Goal: Task Accomplishment & Management: Complete application form

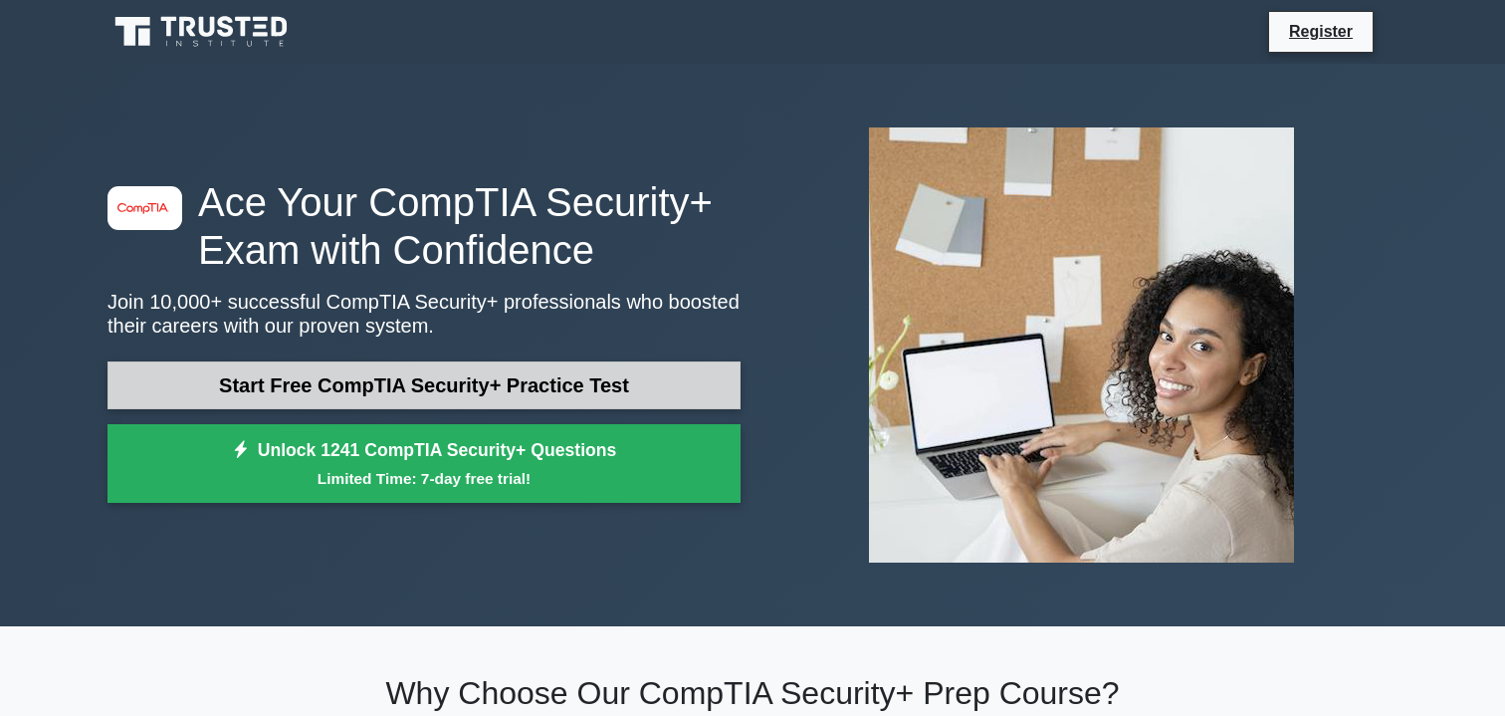
click at [369, 400] on link "Start Free CompTIA Security+ Practice Test" at bounding box center [424, 385] width 633 height 48
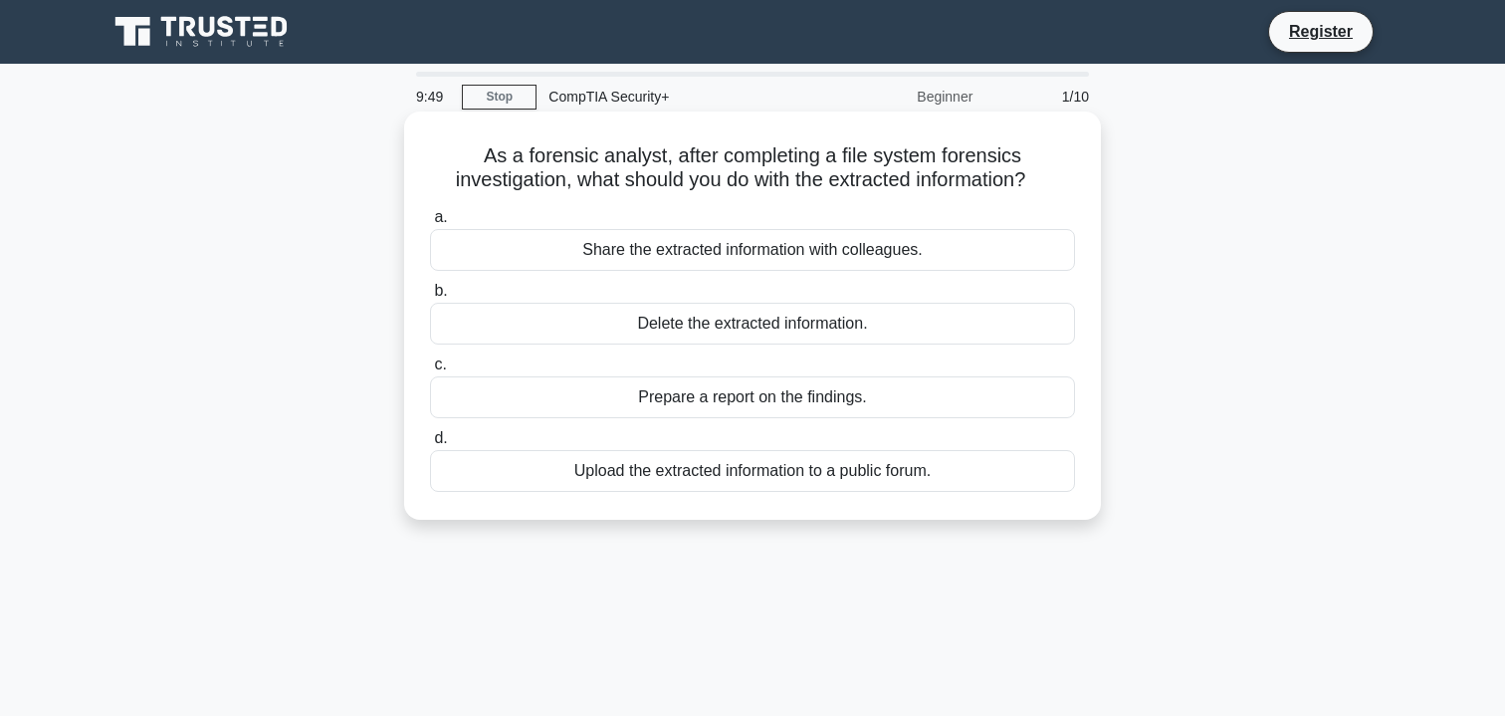
click at [678, 391] on div "Prepare a report on the findings." at bounding box center [752, 397] width 645 height 42
click at [430, 371] on input "c. Prepare a report on the findings." at bounding box center [430, 364] width 0 height 13
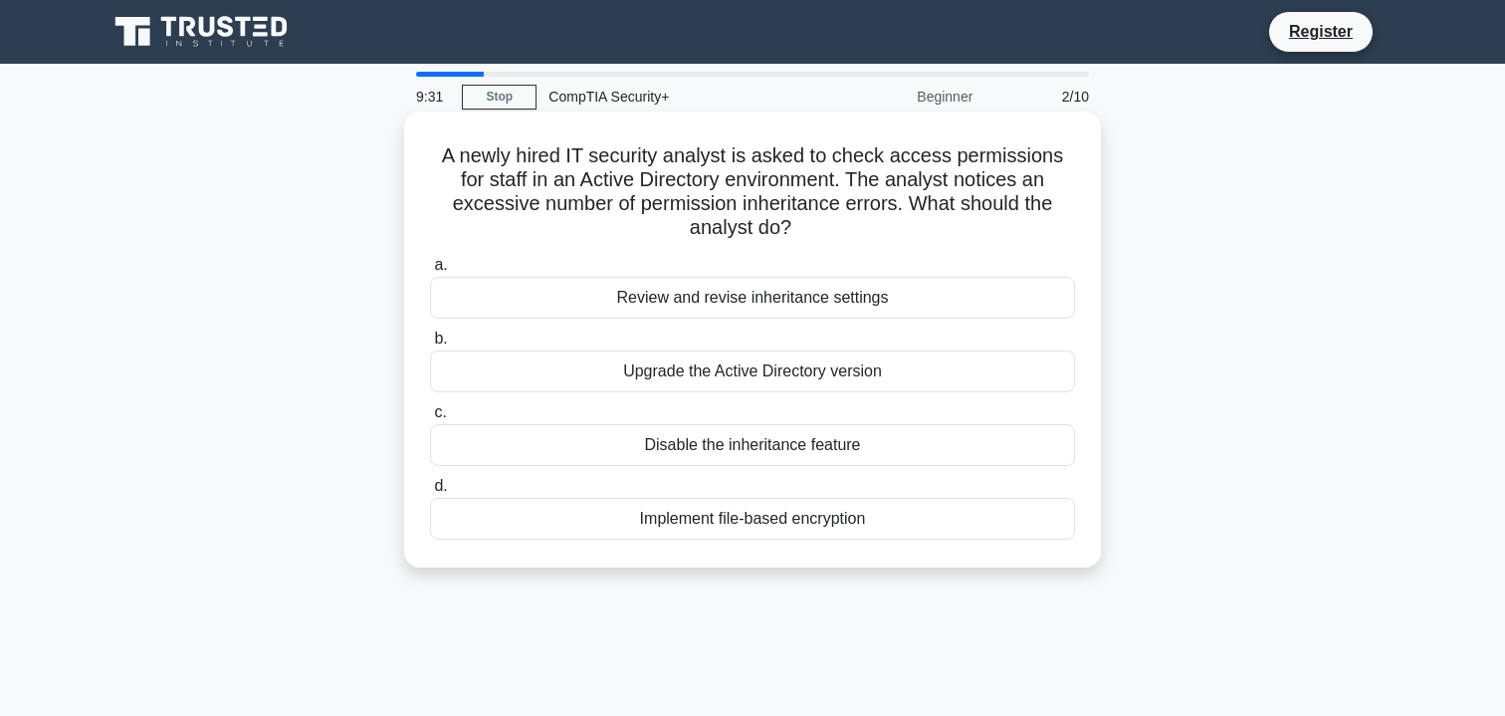
click at [711, 277] on div "Review and revise inheritance settings" at bounding box center [752, 298] width 645 height 42
click at [430, 267] on input "a. Review and revise inheritance settings" at bounding box center [430, 265] width 0 height 13
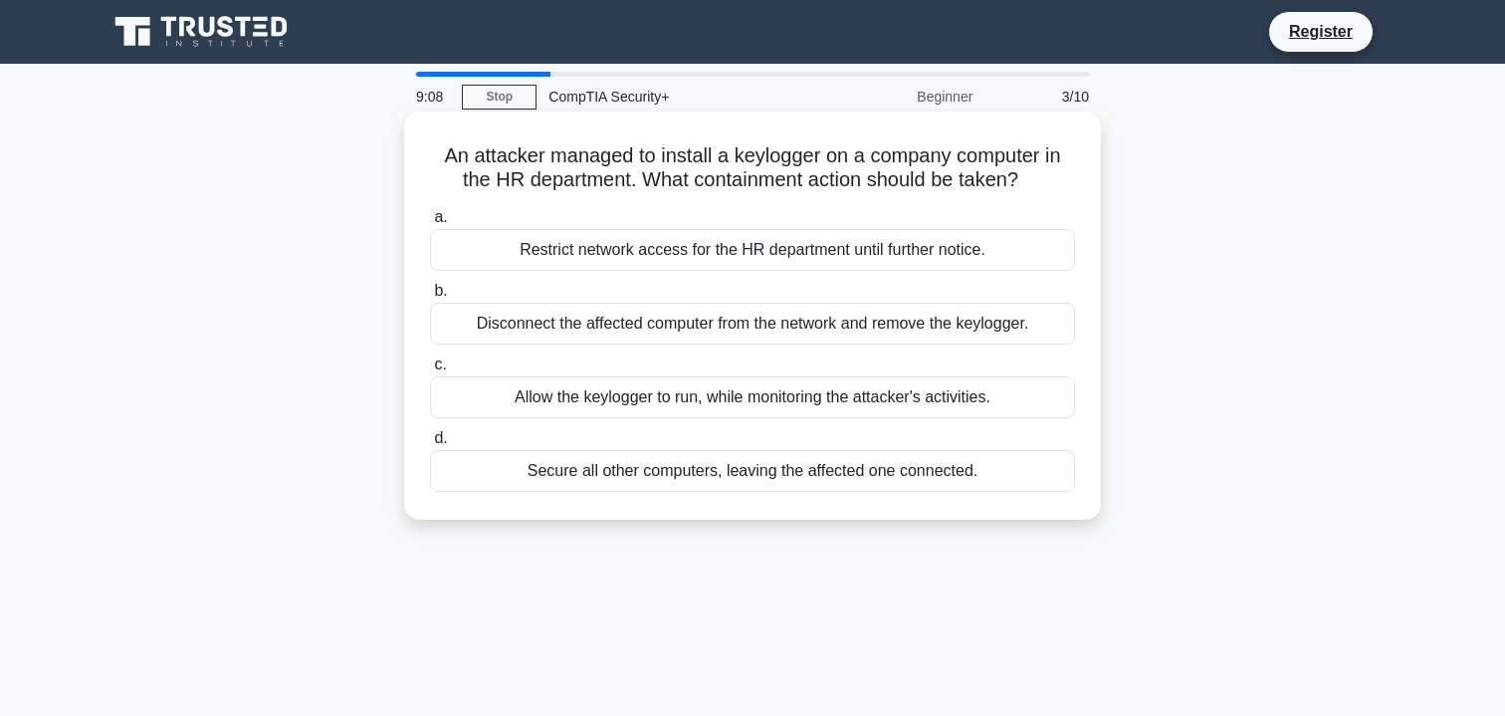
click at [716, 326] on div "Disconnect the affected computer from the network and remove the keylogger." at bounding box center [752, 324] width 645 height 42
click at [430, 298] on input "b. Disconnect the affected computer from the network and remove the keylogger." at bounding box center [430, 291] width 0 height 13
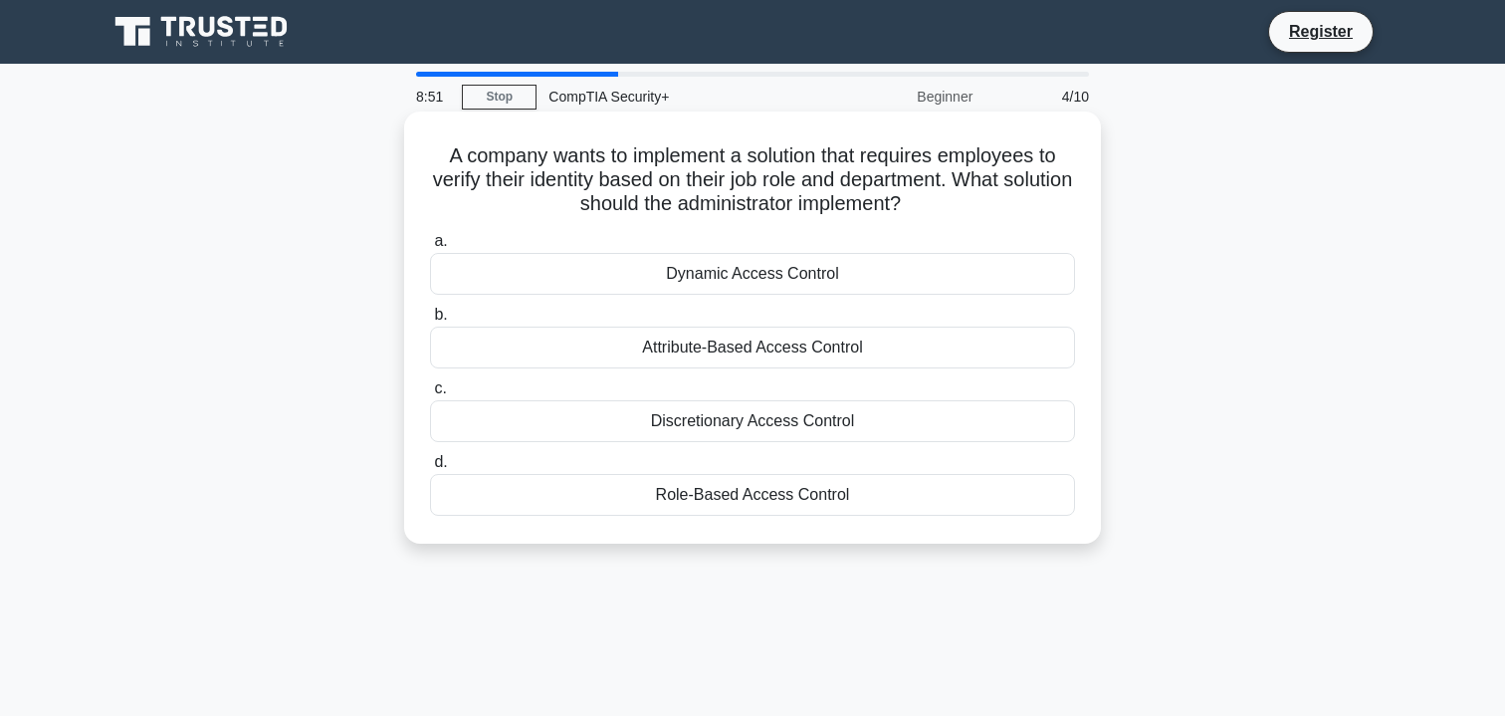
click at [734, 501] on div "Role-Based Access Control" at bounding box center [752, 495] width 645 height 42
click at [430, 469] on input "d. Role-Based Access Control" at bounding box center [430, 462] width 0 height 13
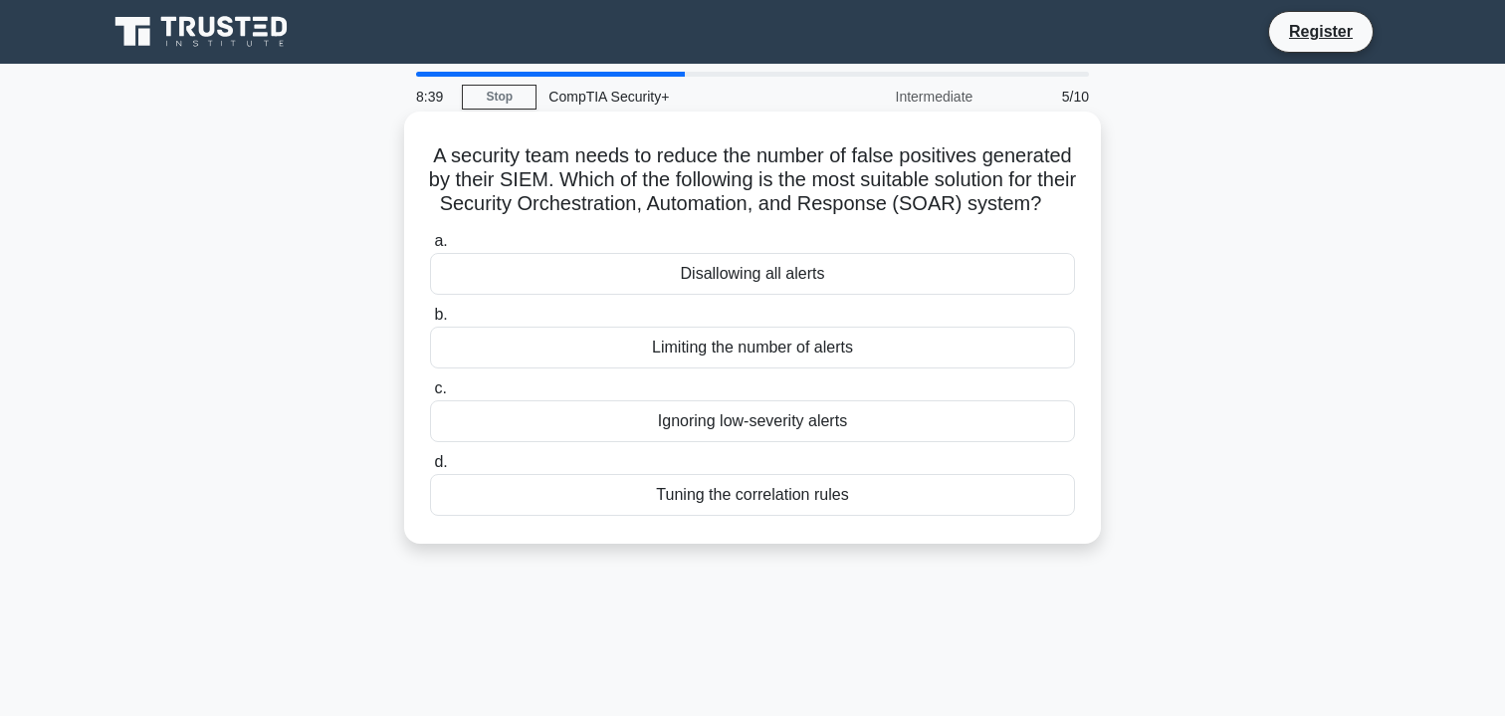
click at [728, 516] on div "Tuning the correlation rules" at bounding box center [752, 495] width 645 height 42
click at [430, 469] on input "d. Tuning the correlation rules" at bounding box center [430, 462] width 0 height 13
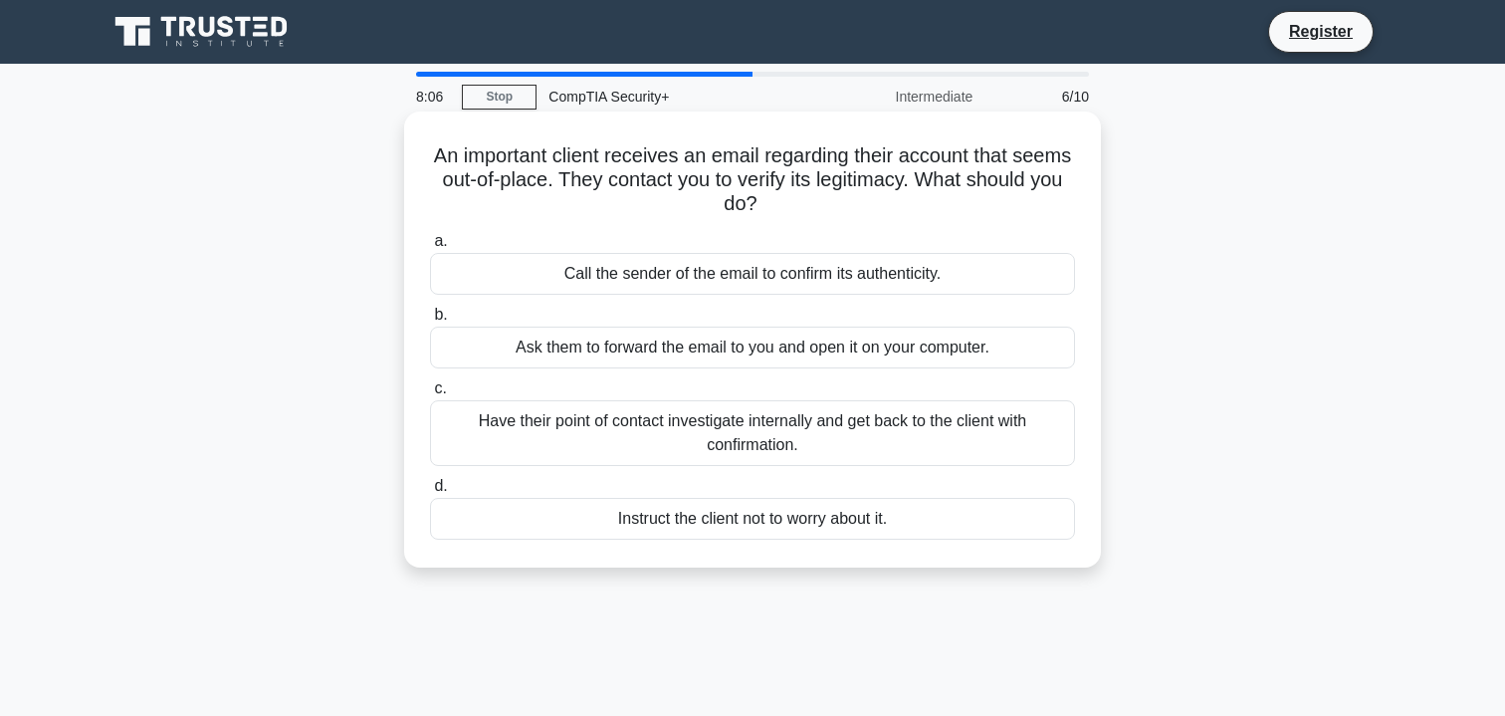
click at [804, 274] on div "Call the sender of the email to confirm its authenticity." at bounding box center [752, 274] width 645 height 42
click at [430, 248] on input "a. Call the sender of the email to confirm its authenticity." at bounding box center [430, 241] width 0 height 13
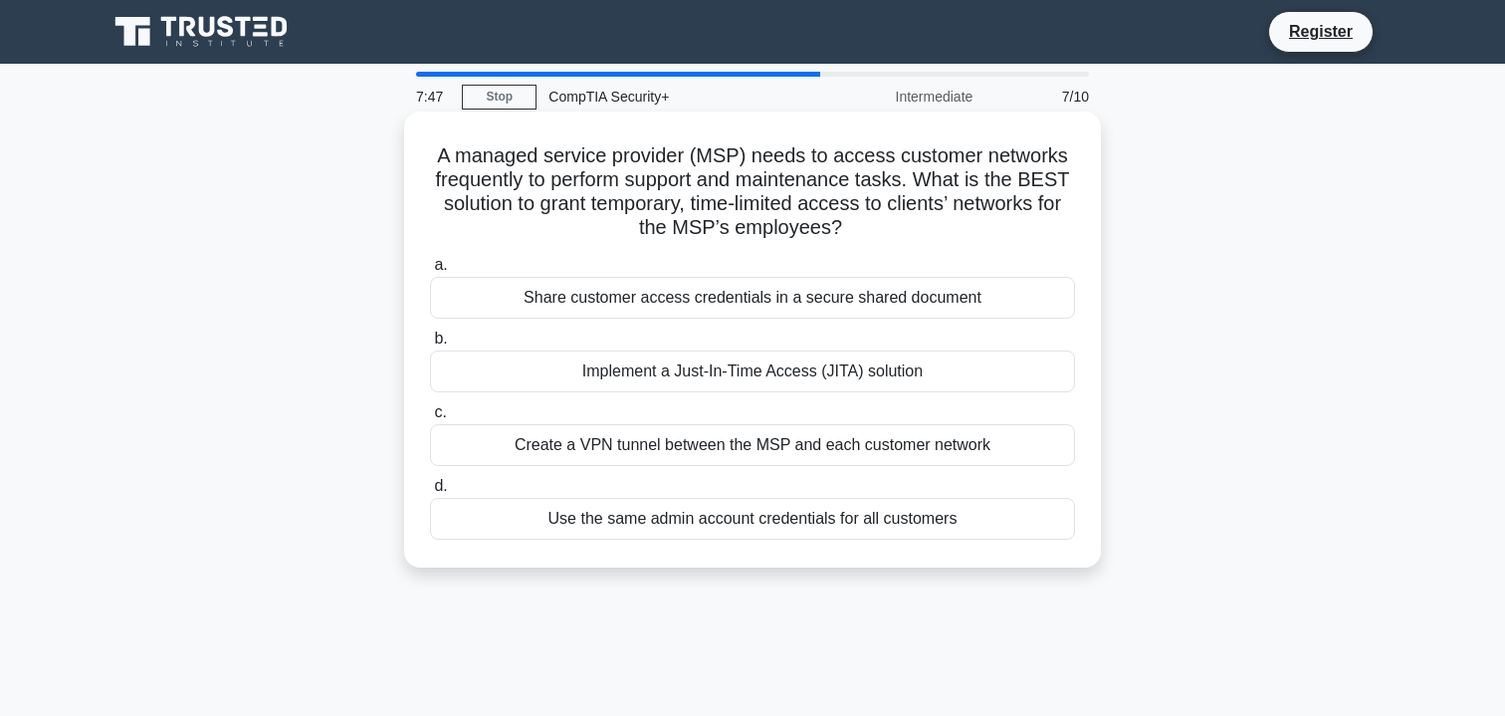
click at [693, 375] on div "Implement a Just-In-Time Access (JITA) solution" at bounding box center [752, 371] width 645 height 42
click at [430, 345] on input "b. Implement a Just-In-Time Access (JITA) solution" at bounding box center [430, 339] width 0 height 13
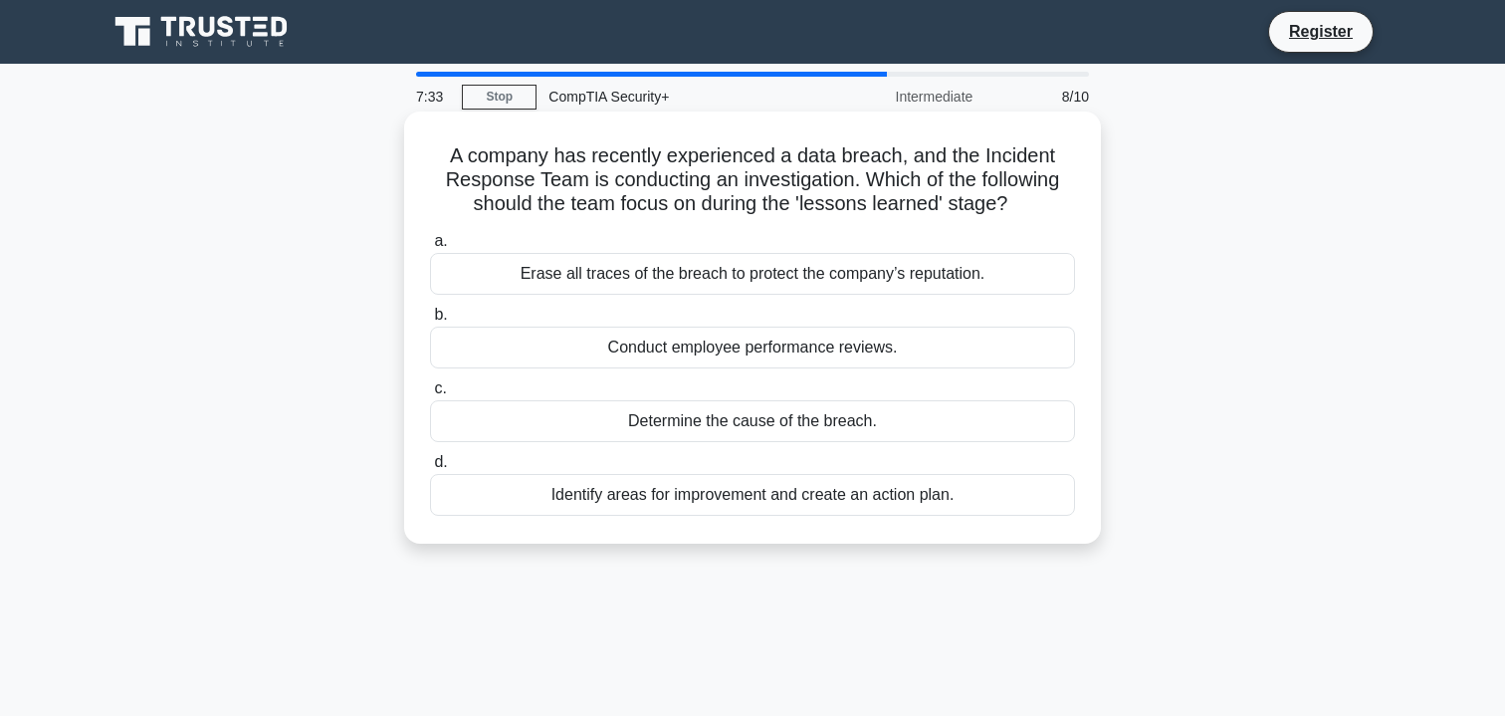
click at [667, 506] on div "Identify areas for improvement and create an action plan." at bounding box center [752, 495] width 645 height 42
click at [430, 469] on input "d. Identify areas for improvement and create an action plan." at bounding box center [430, 462] width 0 height 13
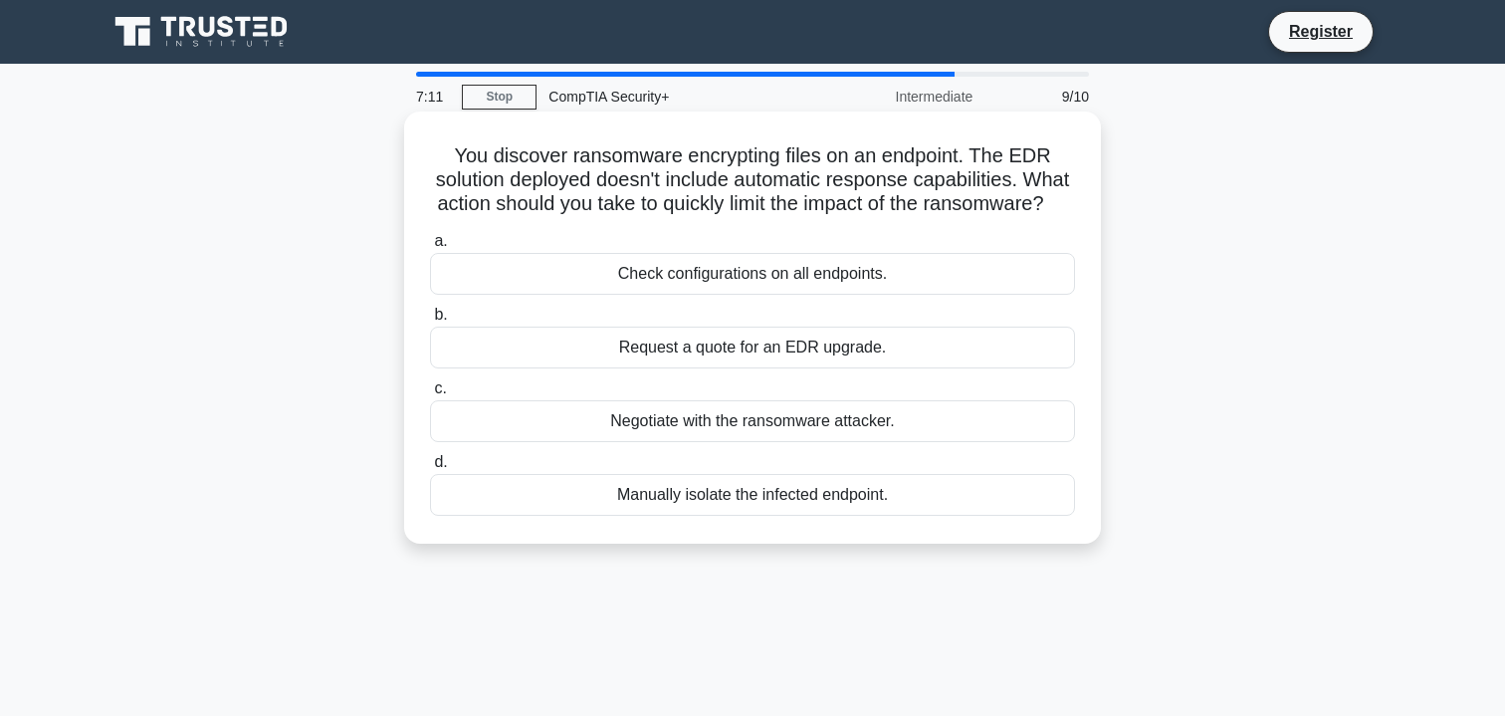
click at [761, 488] on div "Manually isolate the infected endpoint." at bounding box center [752, 495] width 645 height 42
click at [430, 469] on input "d. Manually isolate the infected endpoint." at bounding box center [430, 462] width 0 height 13
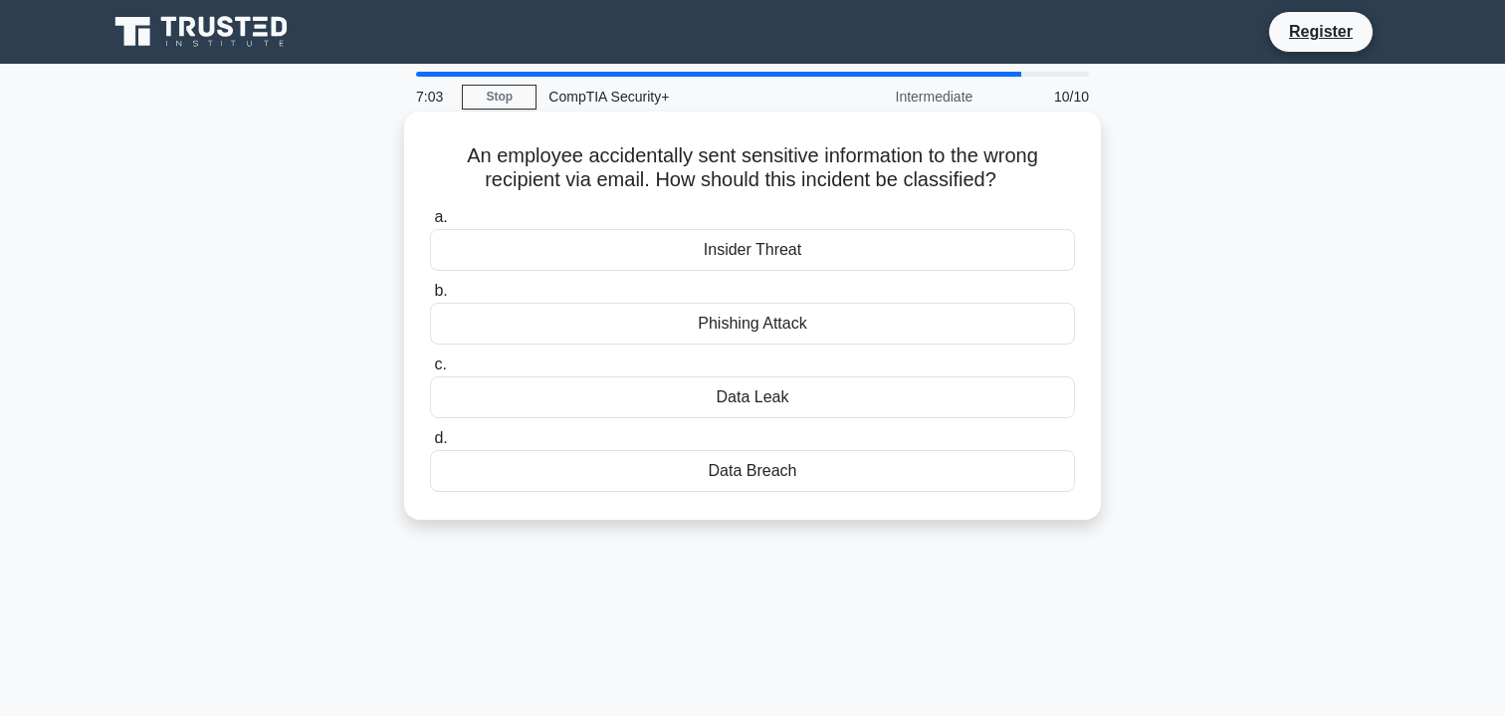
click at [769, 409] on div "Data Leak" at bounding box center [752, 397] width 645 height 42
click at [430, 371] on input "c. Data Leak" at bounding box center [430, 364] width 0 height 13
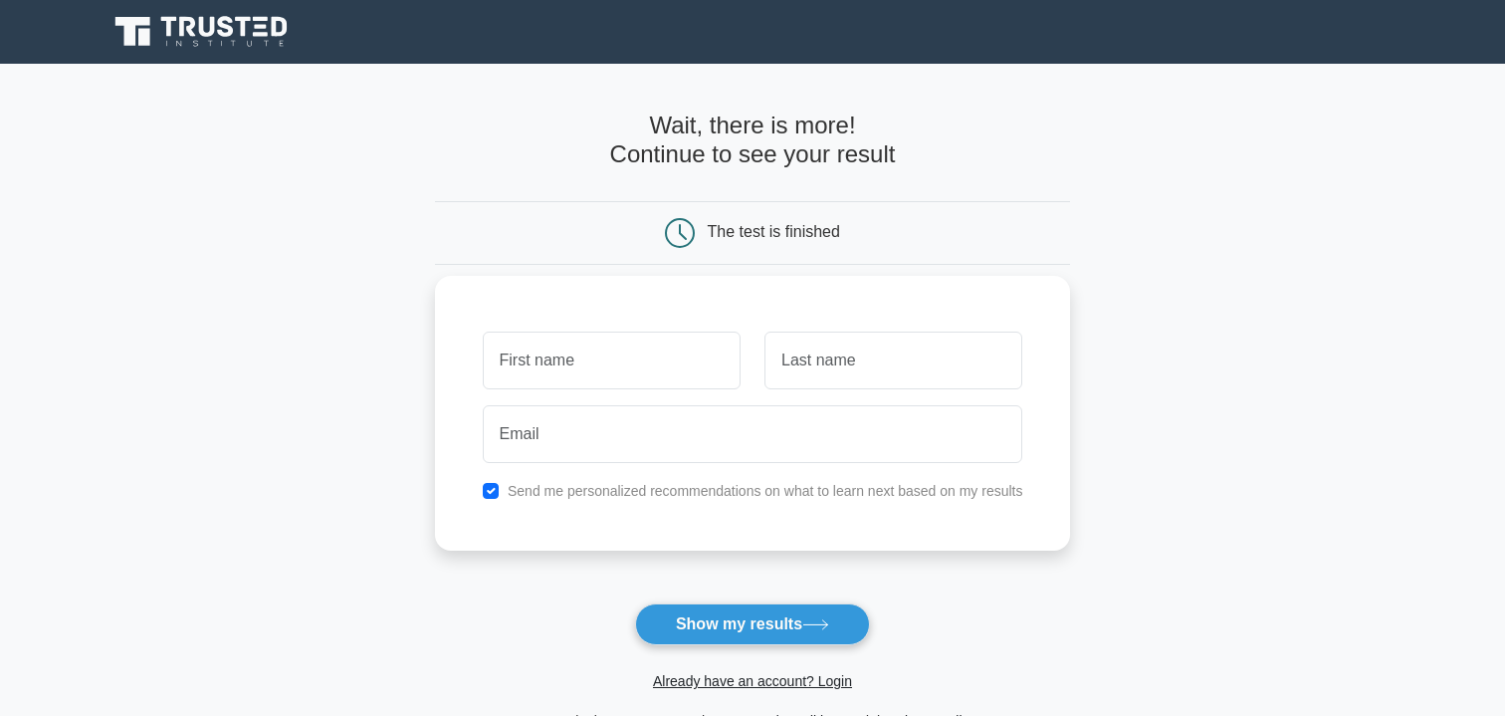
click at [604, 362] on input "text" at bounding box center [612, 361] width 258 height 58
click at [546, 356] on input "text" at bounding box center [612, 361] width 258 height 58
type input "param"
click at [885, 348] on input "text" at bounding box center [894, 361] width 258 height 58
type input "sandhu"
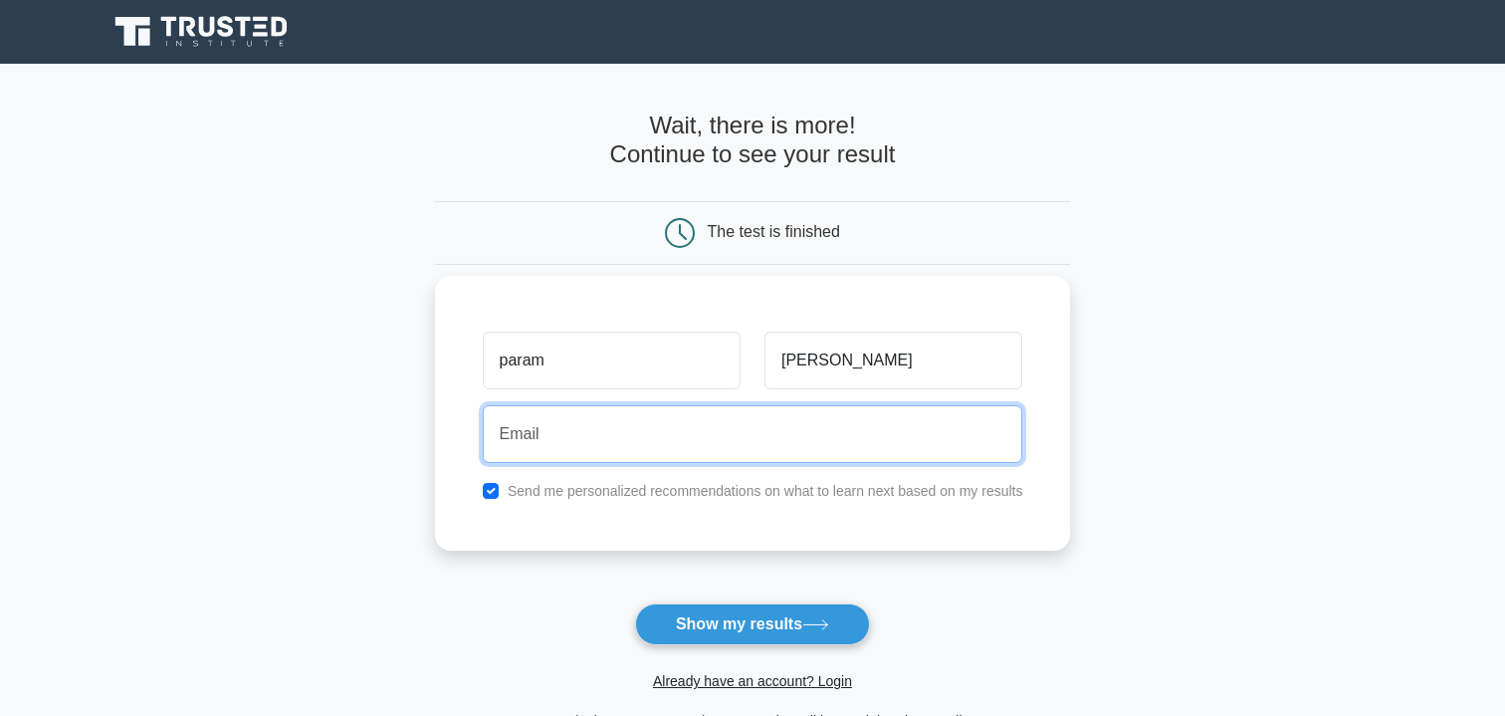
click at [771, 427] on input "email" at bounding box center [753, 434] width 541 height 58
type input "paramveersandhu004@gmail.com"
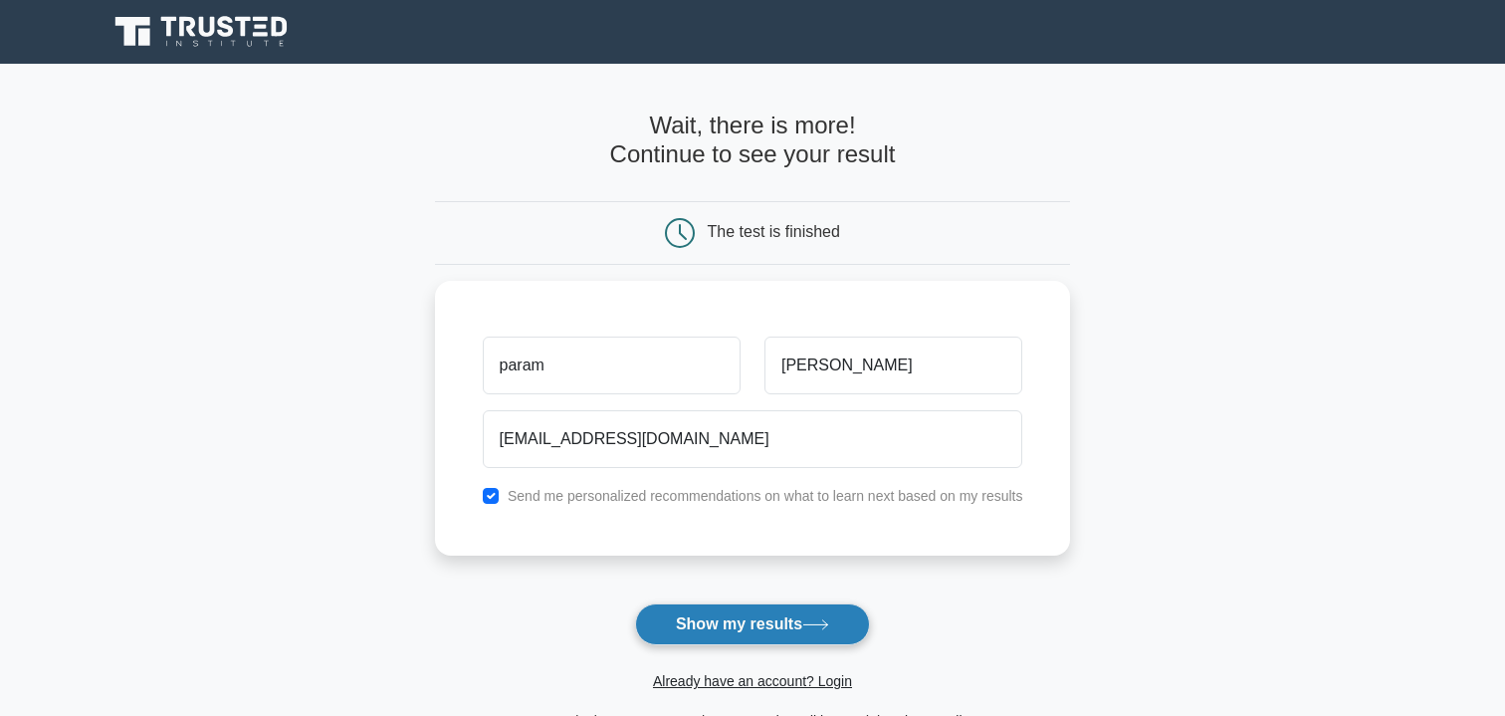
click at [743, 628] on button "Show my results" at bounding box center [752, 624] width 235 height 42
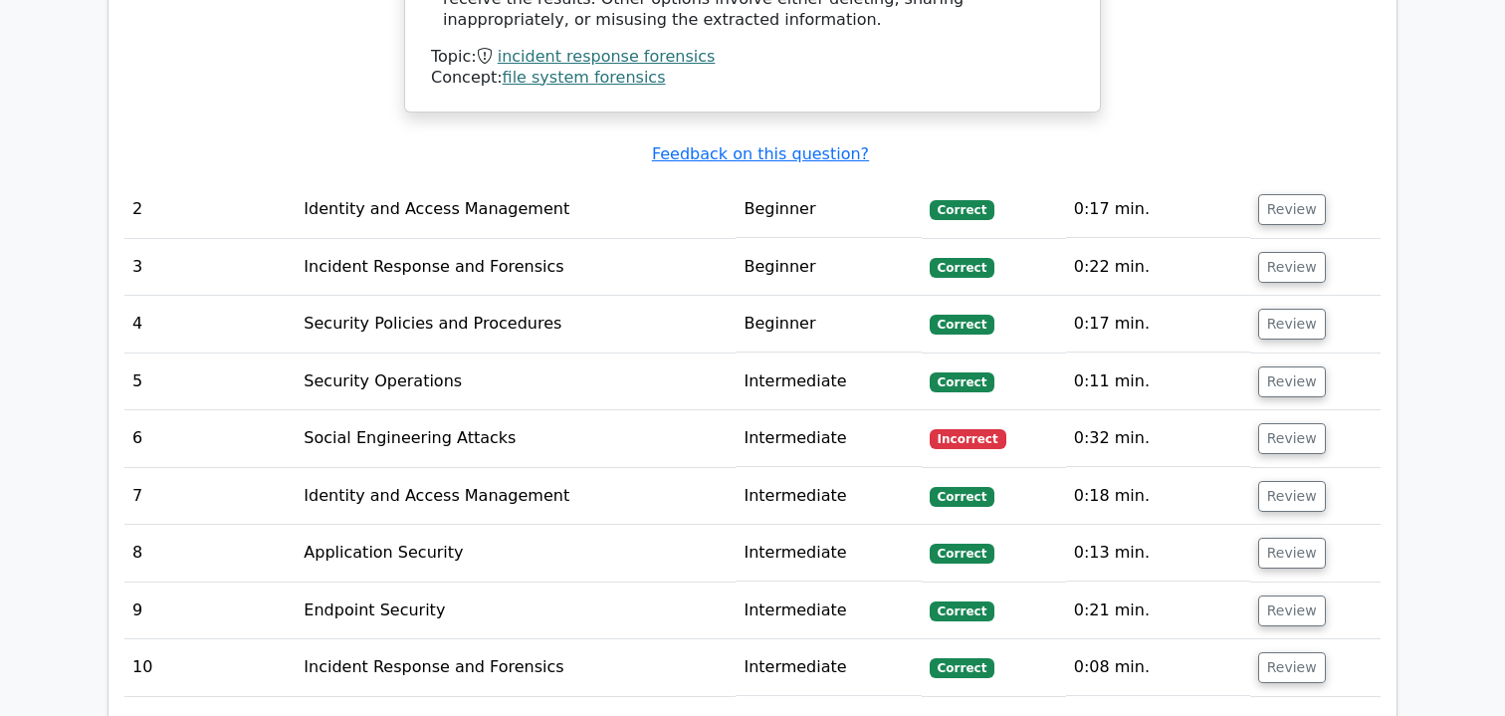
scroll to position [2259, 0]
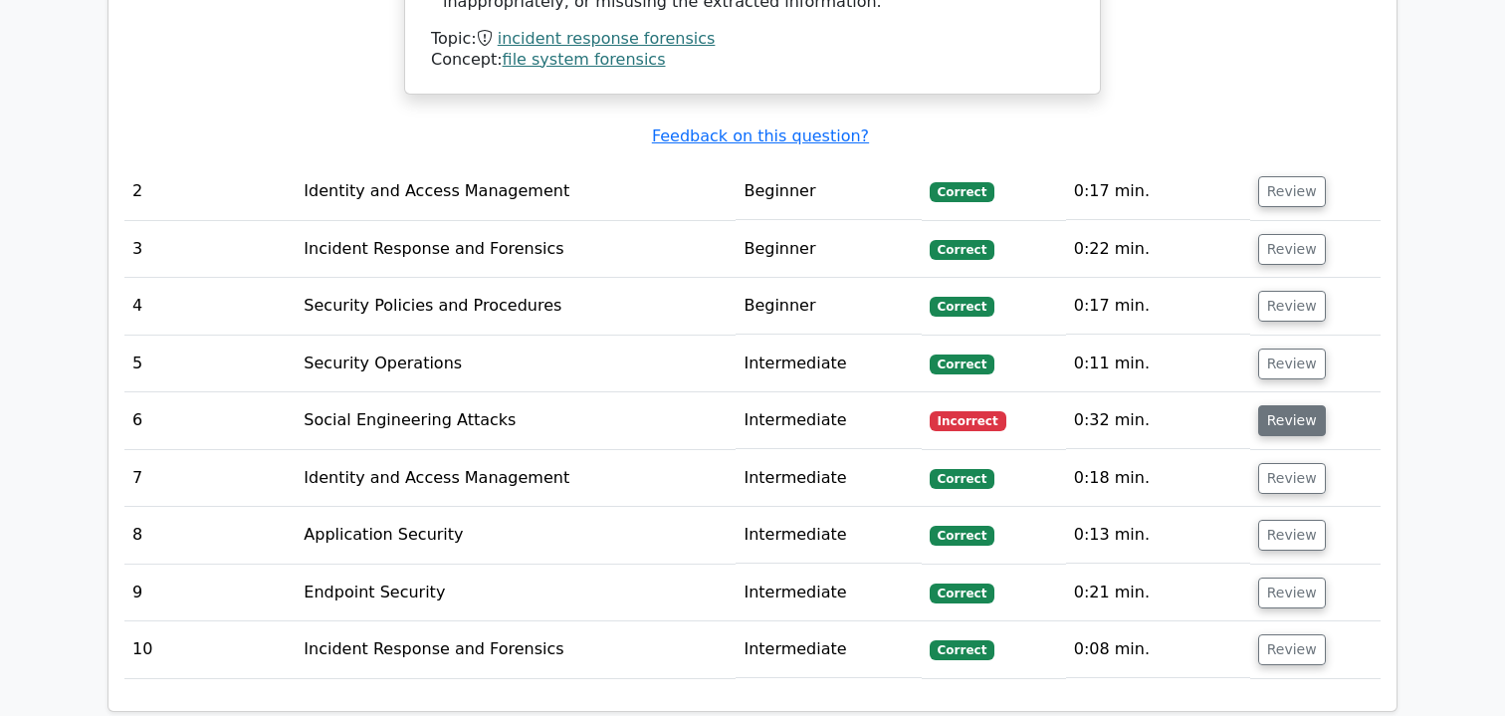
click at [1295, 405] on button "Review" at bounding box center [1292, 420] width 68 height 31
